Goal: Navigation & Orientation: Find specific page/section

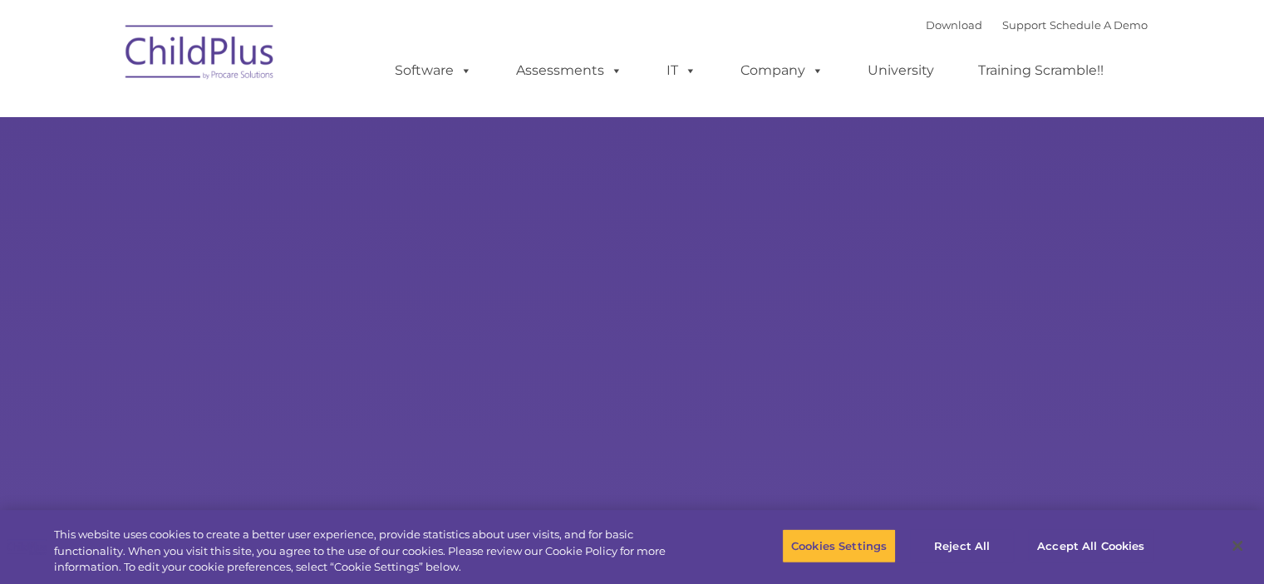
select select "MEDIUM"
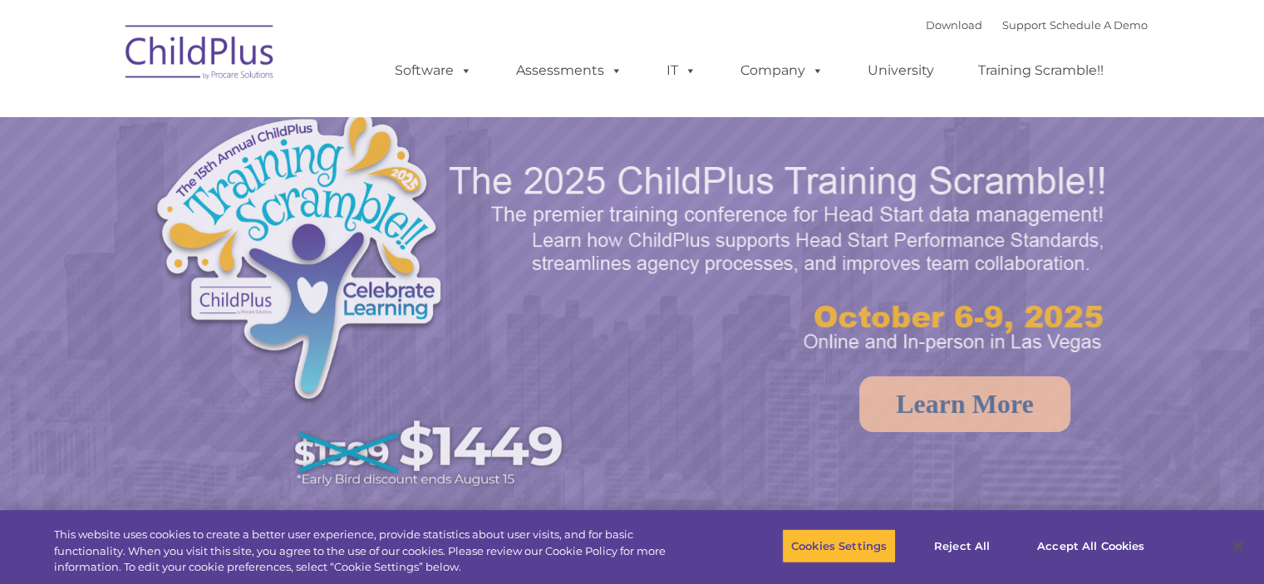
select select "MEDIUM"
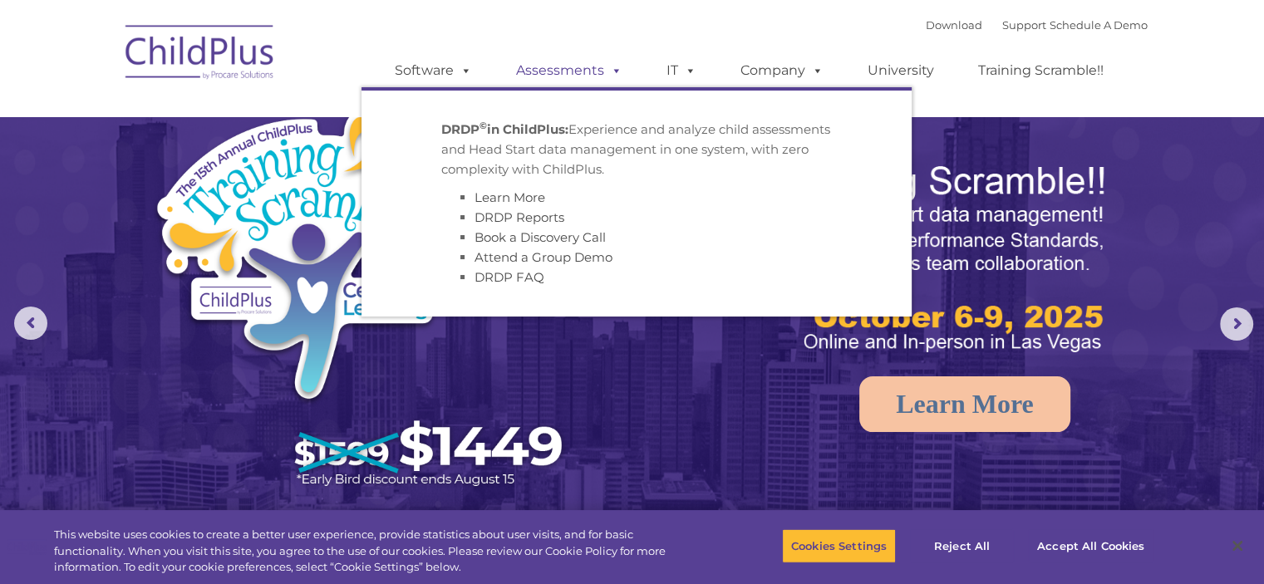
click at [577, 71] on link "Assessments" at bounding box center [569, 70] width 140 height 33
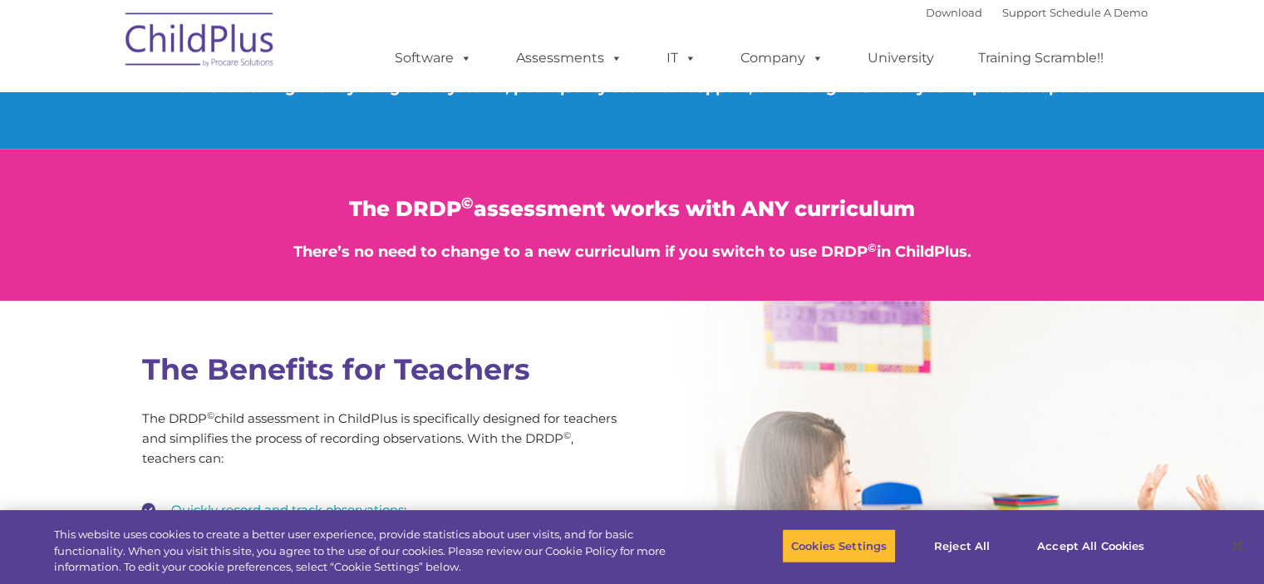
type input ""
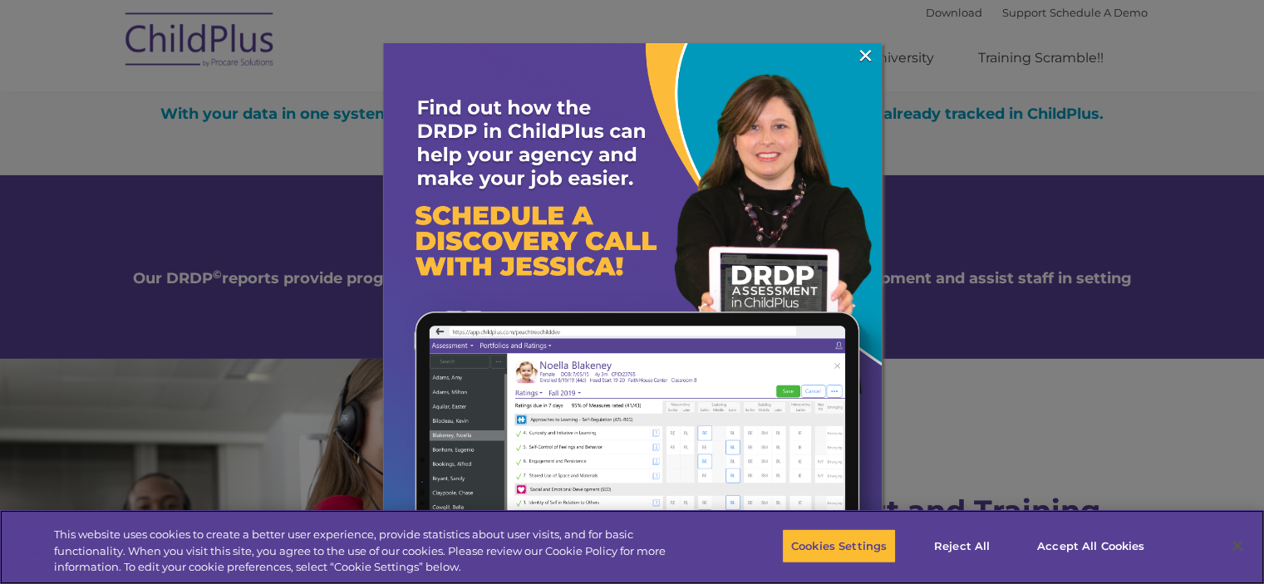
scroll to position [5571, 0]
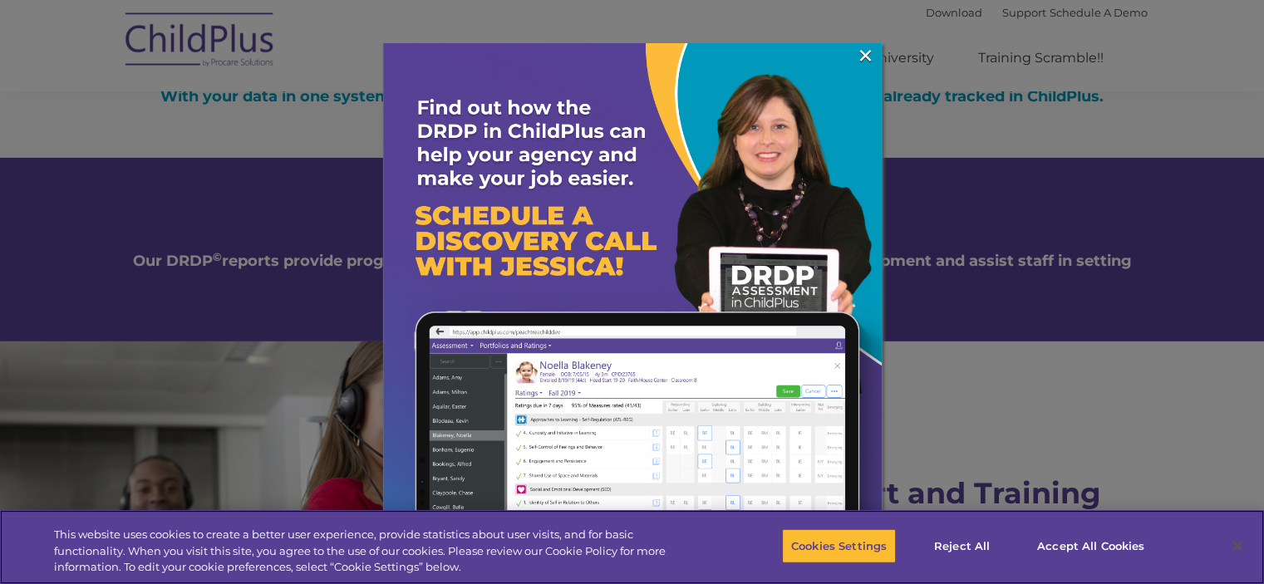
drag, startPoint x: 1269, startPoint y: 36, endPoint x: 1180, endPoint y: 478, distance: 451.0
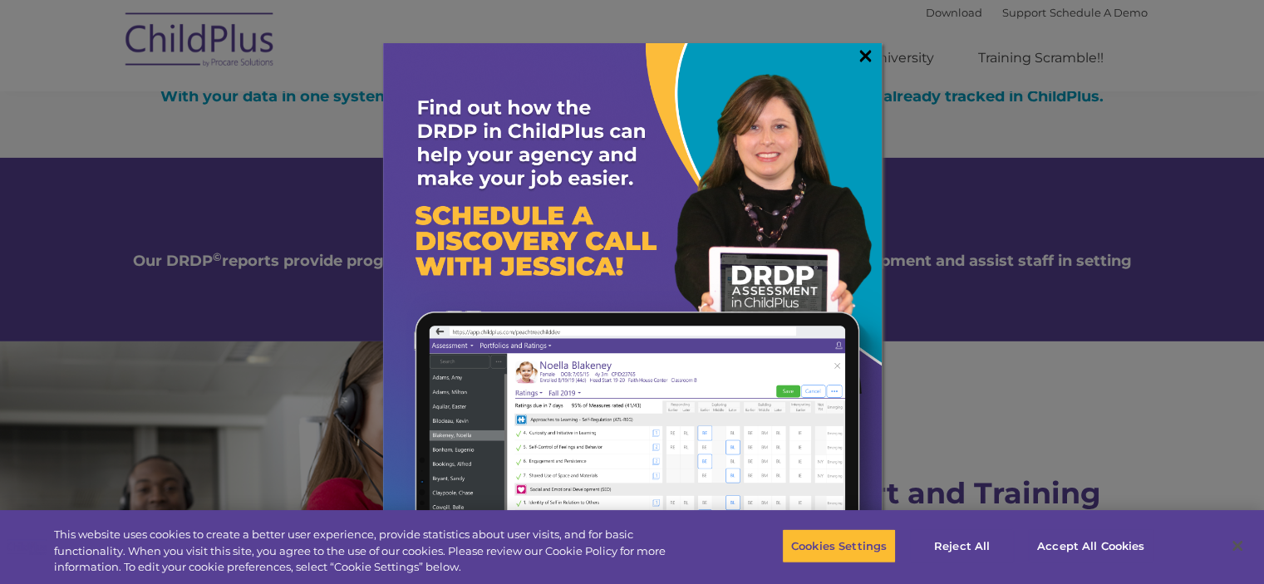
click at [866, 62] on link "×" at bounding box center [865, 55] width 19 height 17
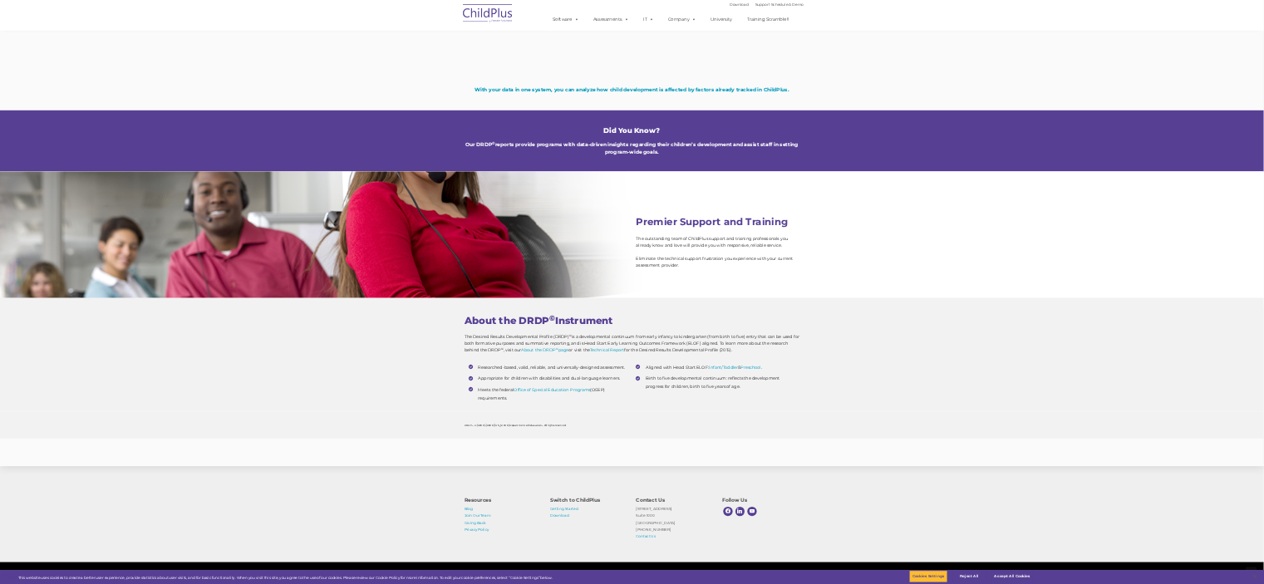
scroll to position [5398, 0]
